Goal: Navigation & Orientation: Understand site structure

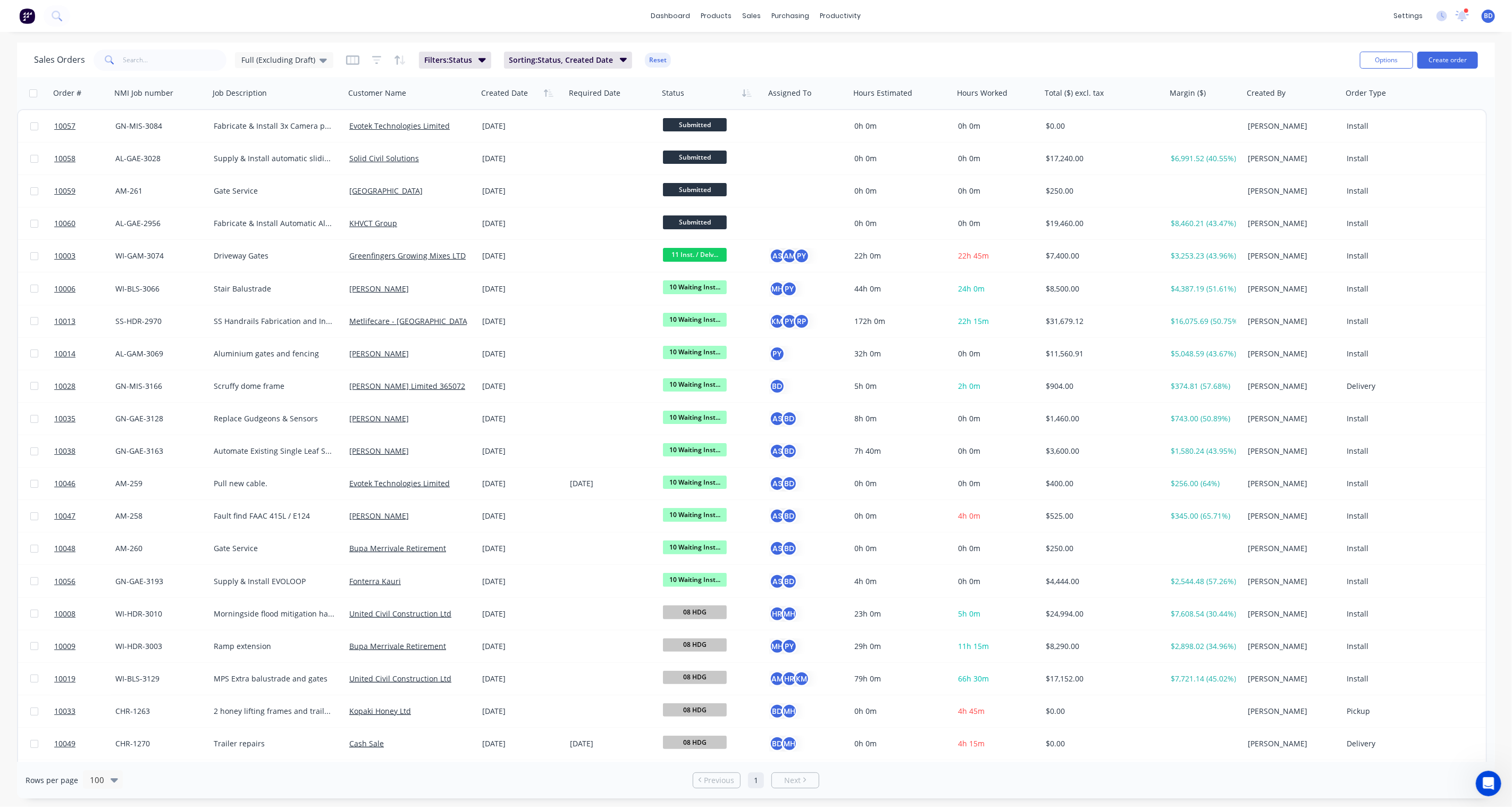
click at [1465, 24] on div "dashboard products sales purchasing productivity dashboard products Product Cat…" at bounding box center [756, 16] width 1512 height 32
click at [1465, 14] on icon at bounding box center [1462, 16] width 14 height 12
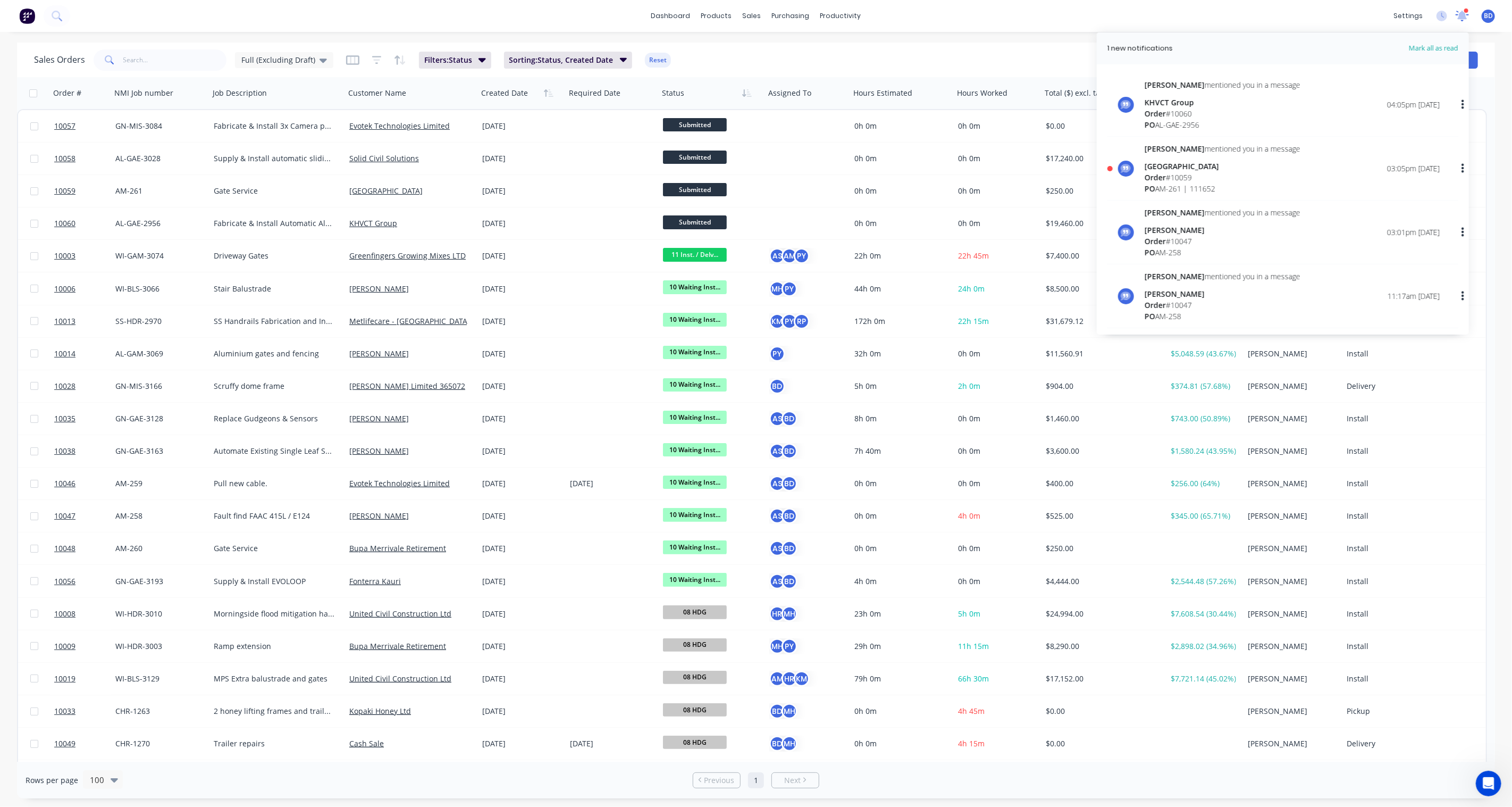
click at [1465, 14] on icon at bounding box center [1462, 16] width 14 height 12
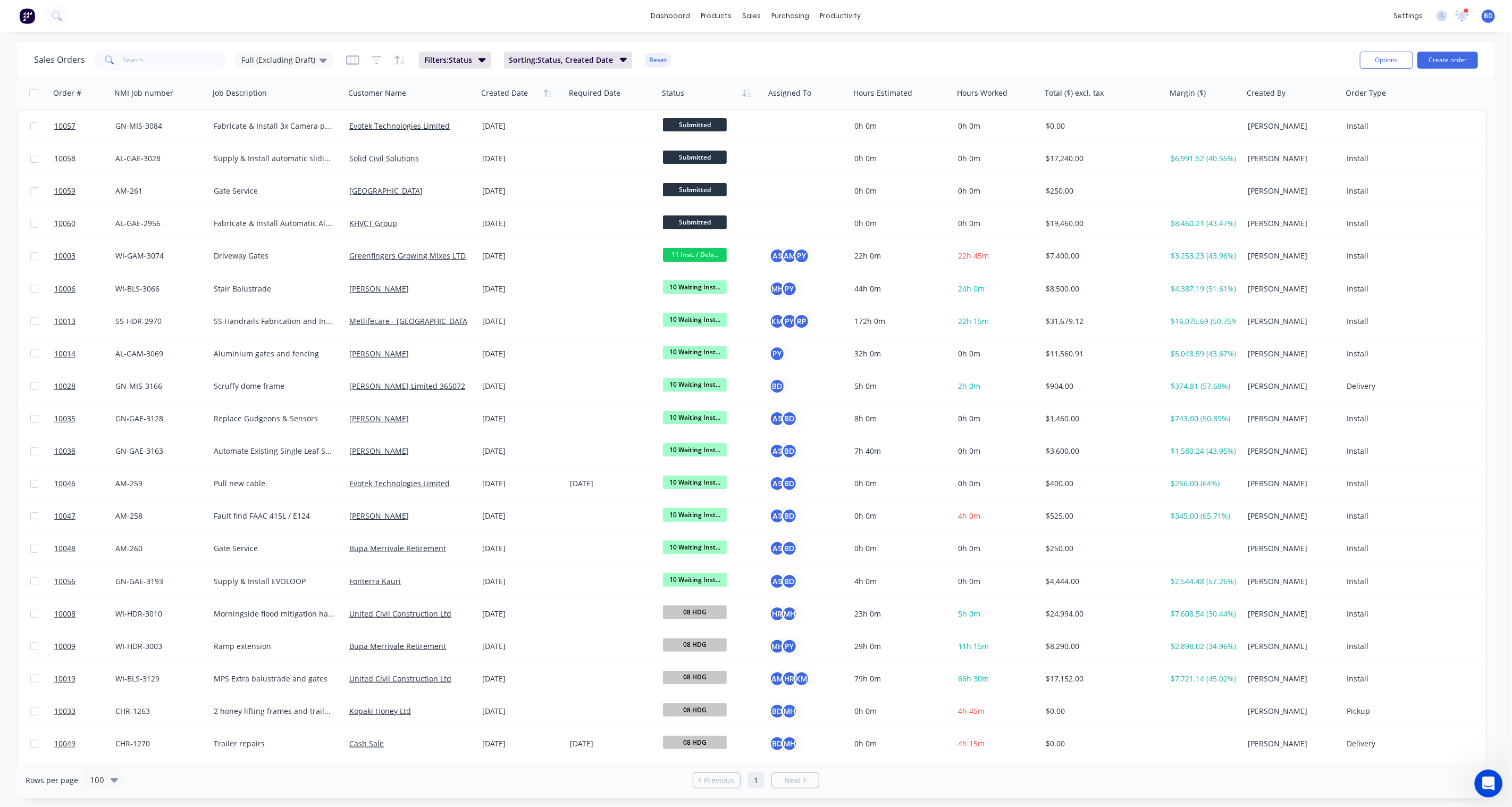
click at [1485, 780] on icon "Open Intercom Messenger" at bounding box center [1487, 782] width 17 height 17
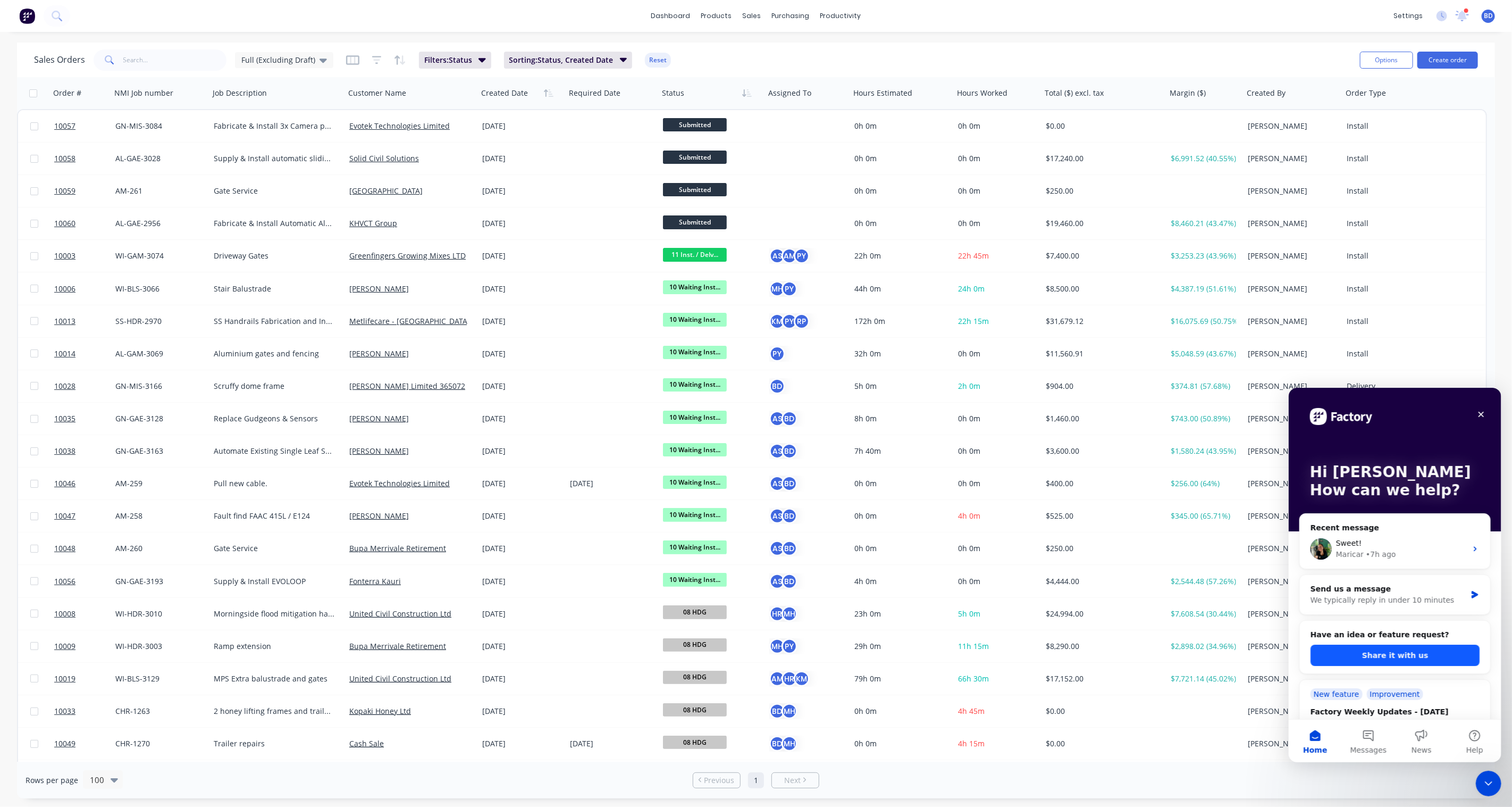
click at [1419, 657] on button "Share it with us" at bounding box center [1394, 654] width 169 height 21
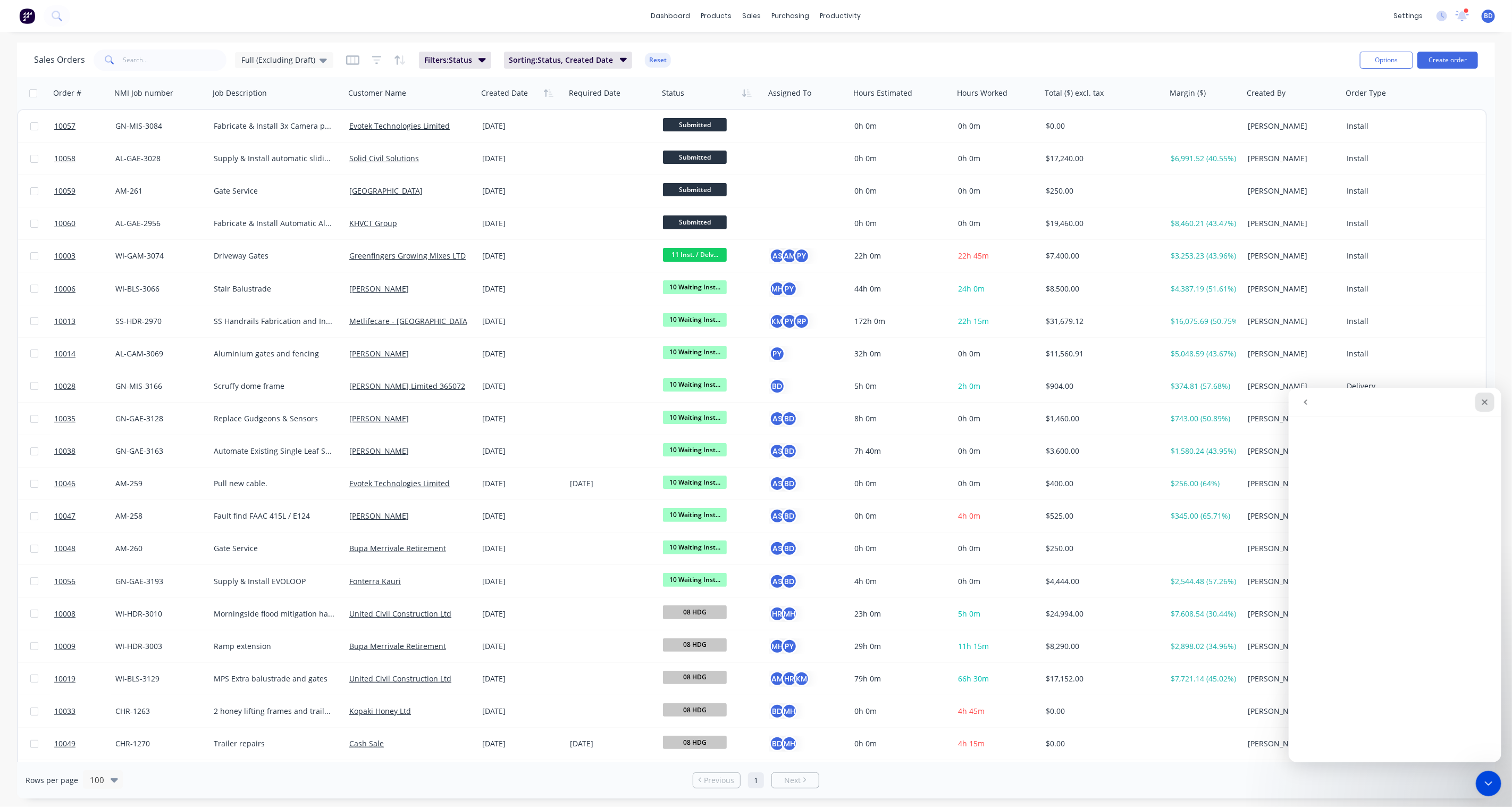
click at [1491, 399] on div "Close" at bounding box center [1484, 402] width 19 height 19
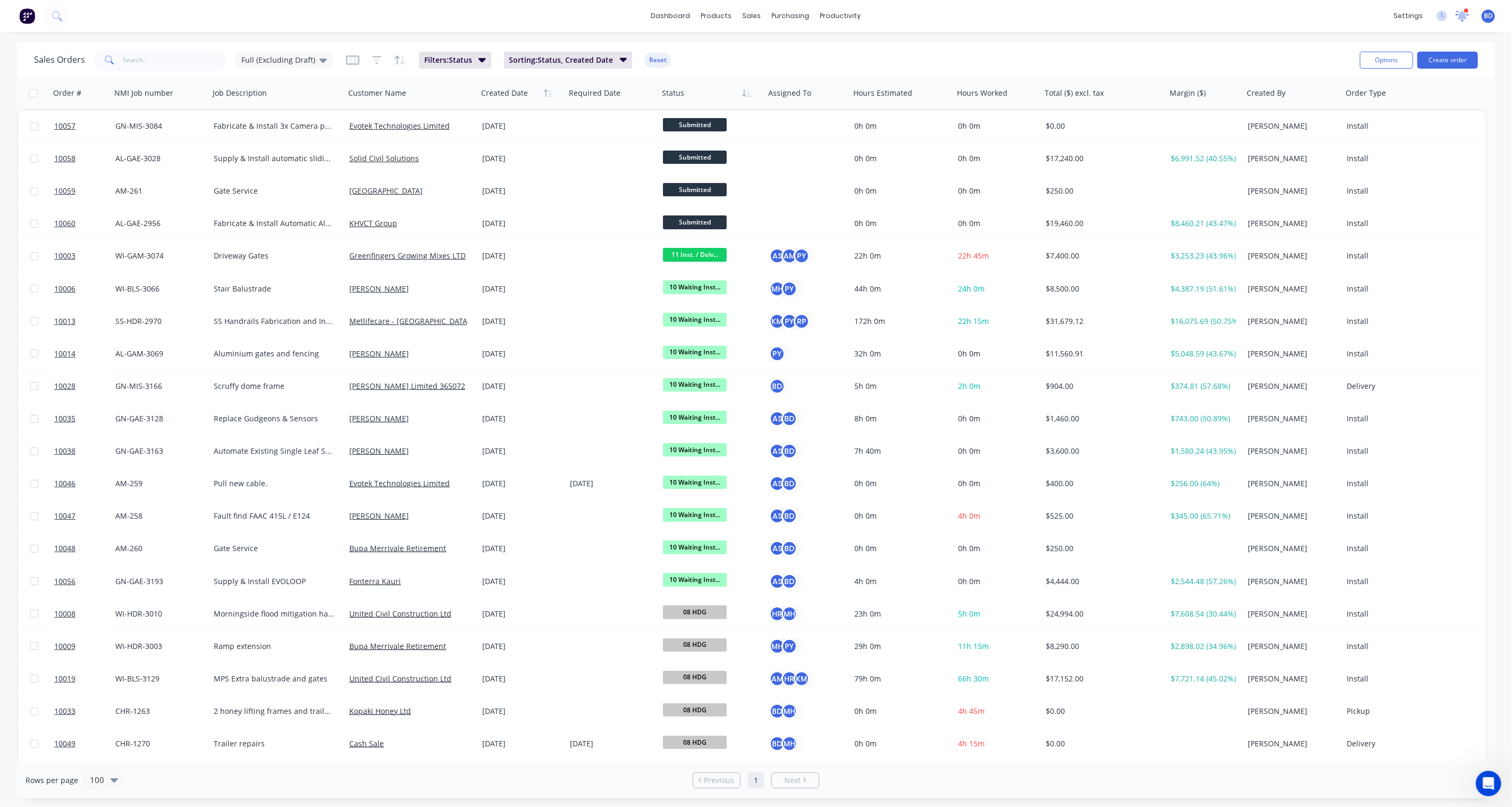
click at [1463, 19] on icon at bounding box center [1462, 16] width 14 height 10
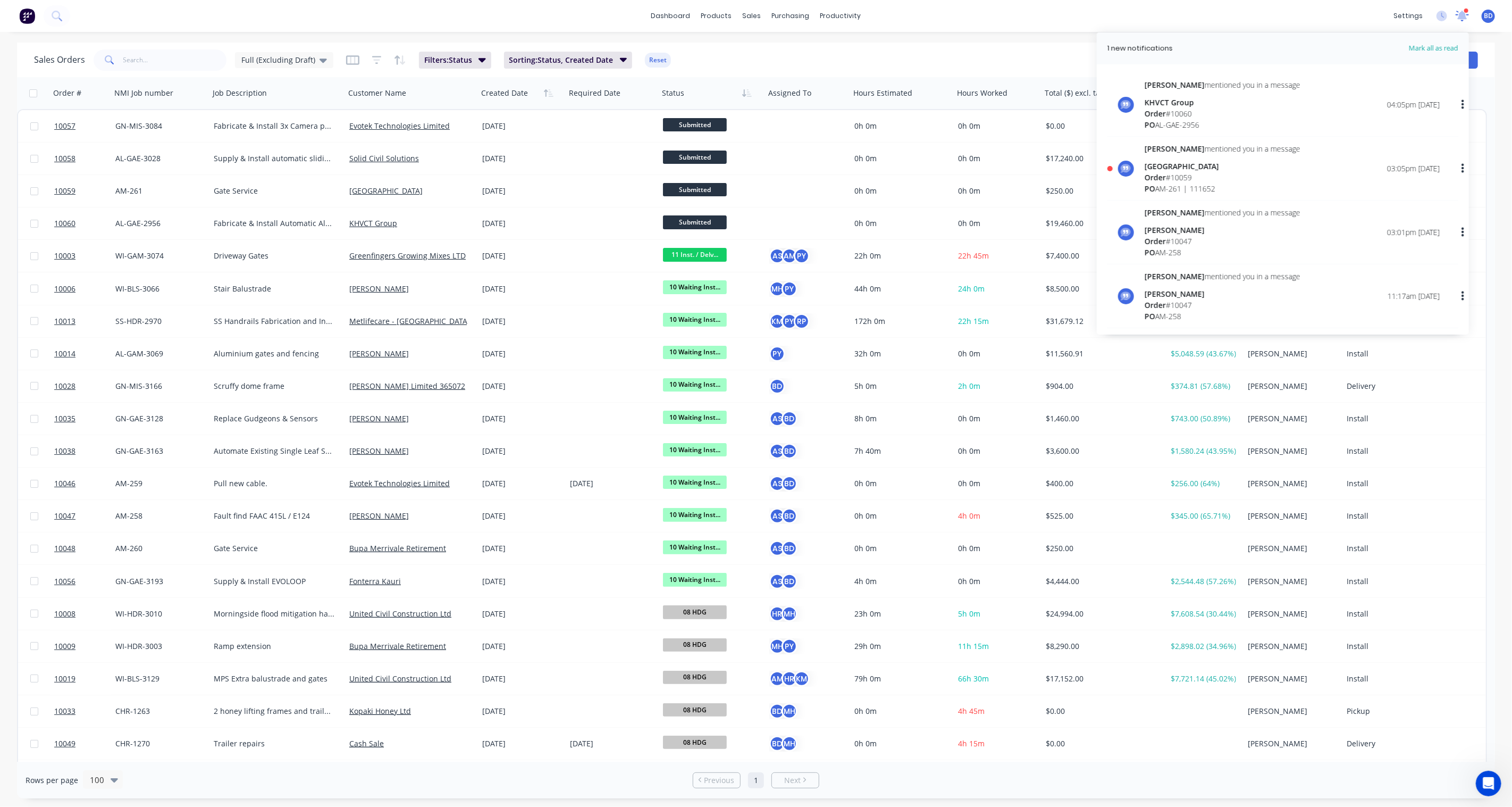
click at [1463, 19] on icon at bounding box center [1462, 16] width 15 height 12
